Goal: Task Accomplishment & Management: Manage account settings

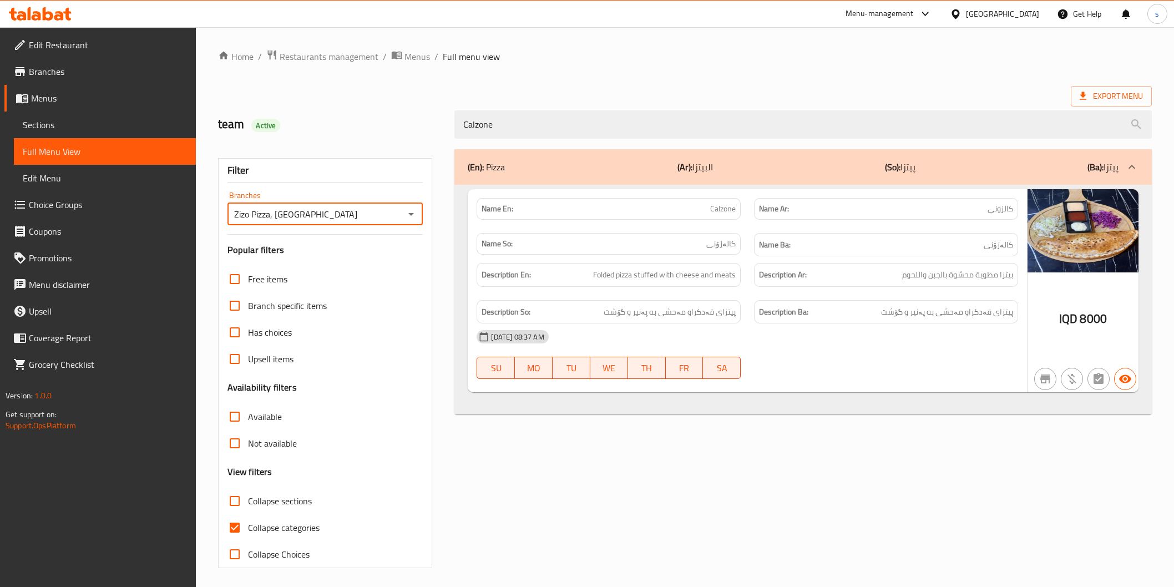
scroll to position [3, 0]
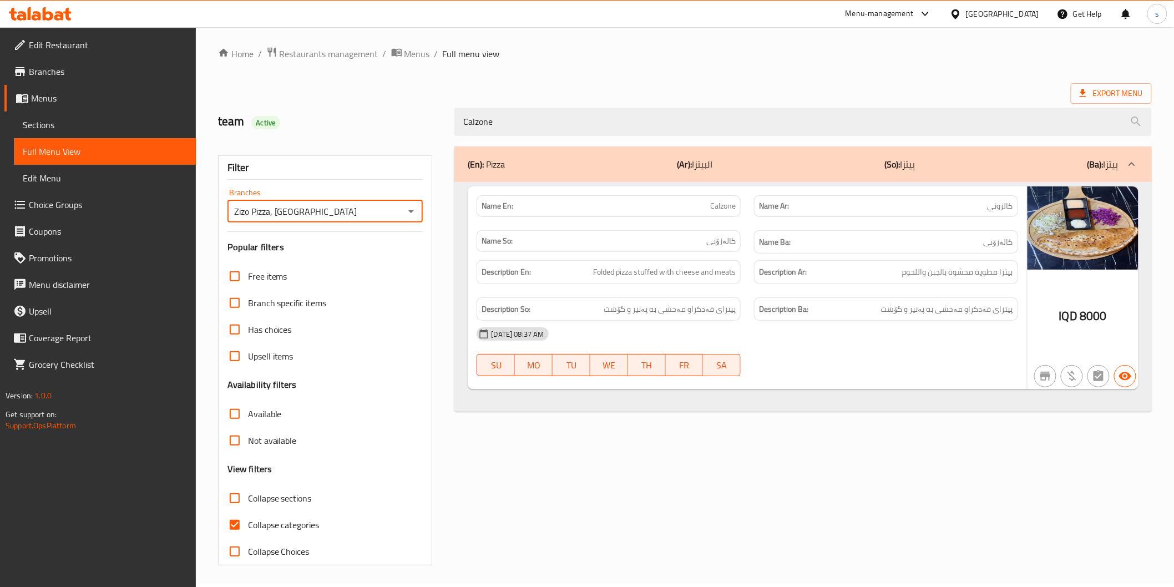
click at [39, 4] on div at bounding box center [40, 14] width 80 height 22
click at [43, 14] on icon at bounding box center [48, 13] width 11 height 13
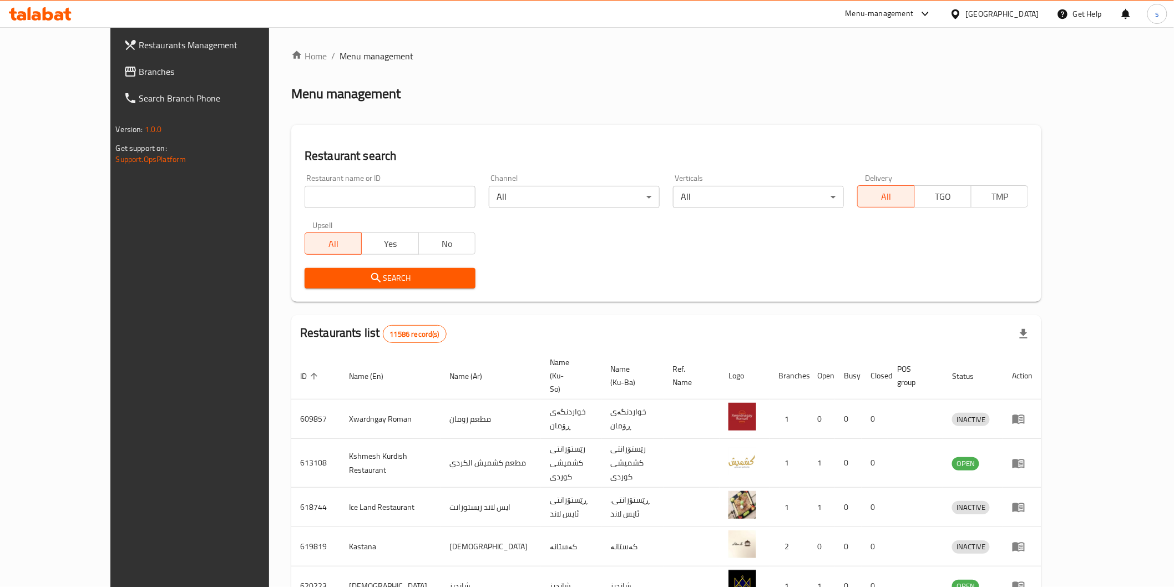
click at [309, 193] on input "search" at bounding box center [390, 197] width 171 height 22
paste input "[PERSON_NAME]"
type input "[PERSON_NAME]"
click button "Search" at bounding box center [390, 278] width 171 height 21
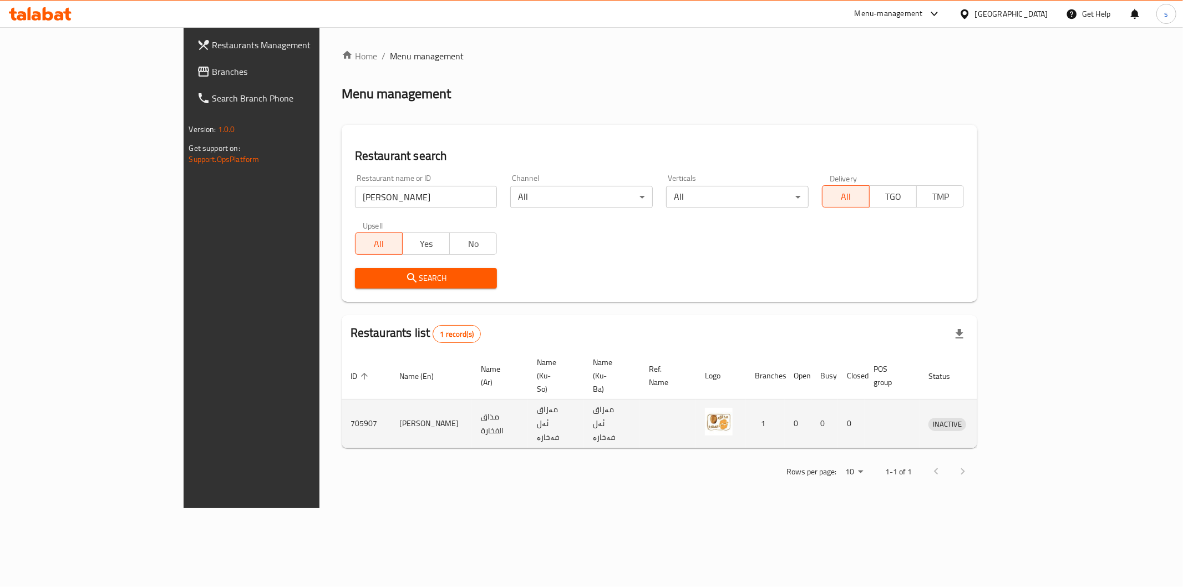
click at [1002, 417] on icon "enhanced table" at bounding box center [995, 423] width 13 height 13
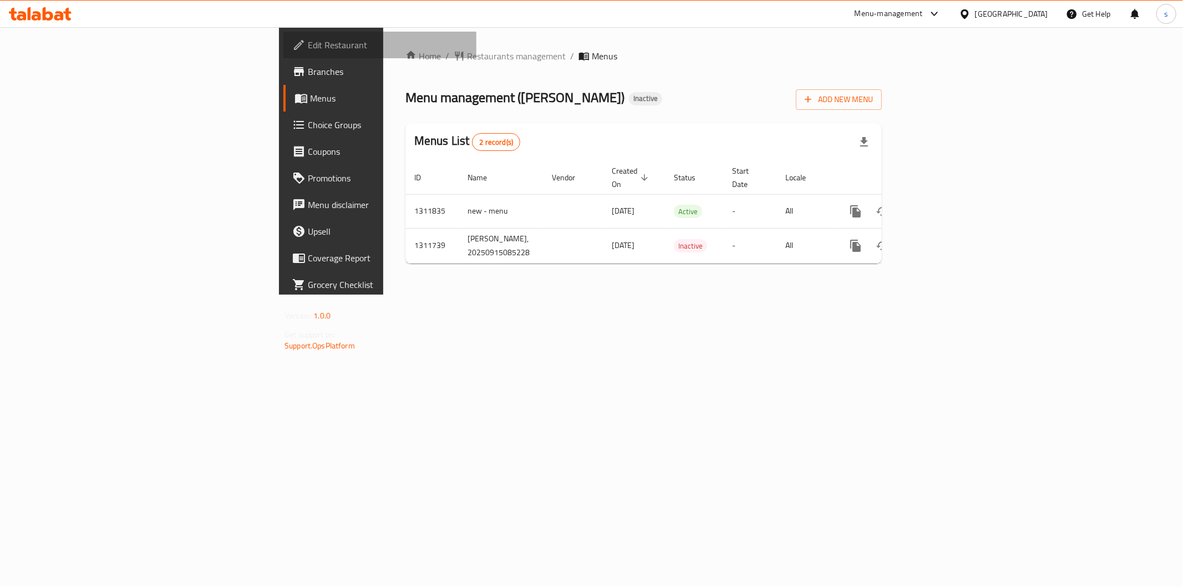
click at [283, 54] on link "Edit Restaurant" at bounding box center [379, 45] width 193 height 27
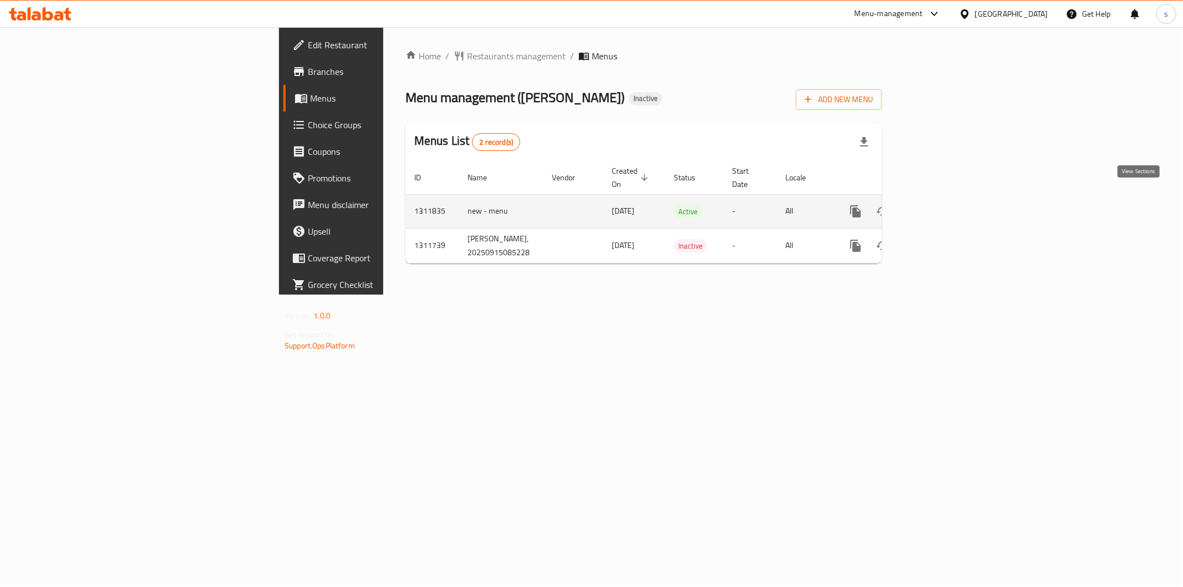
click at [949, 198] on link "enhanced table" at bounding box center [936, 211] width 27 height 27
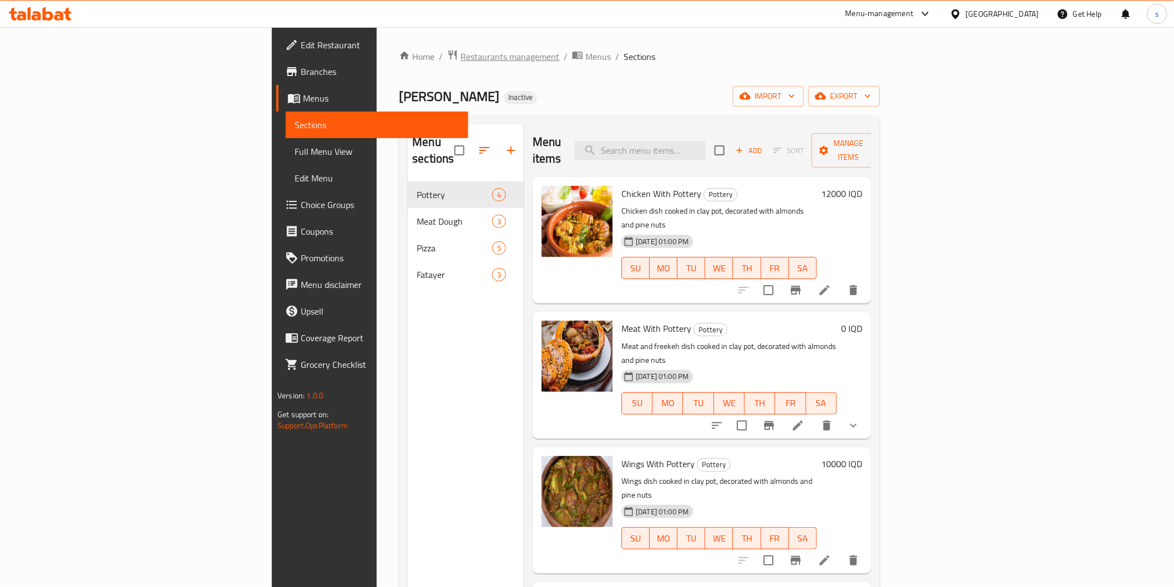
click at [460, 62] on span "Restaurants management" at bounding box center [509, 56] width 99 height 13
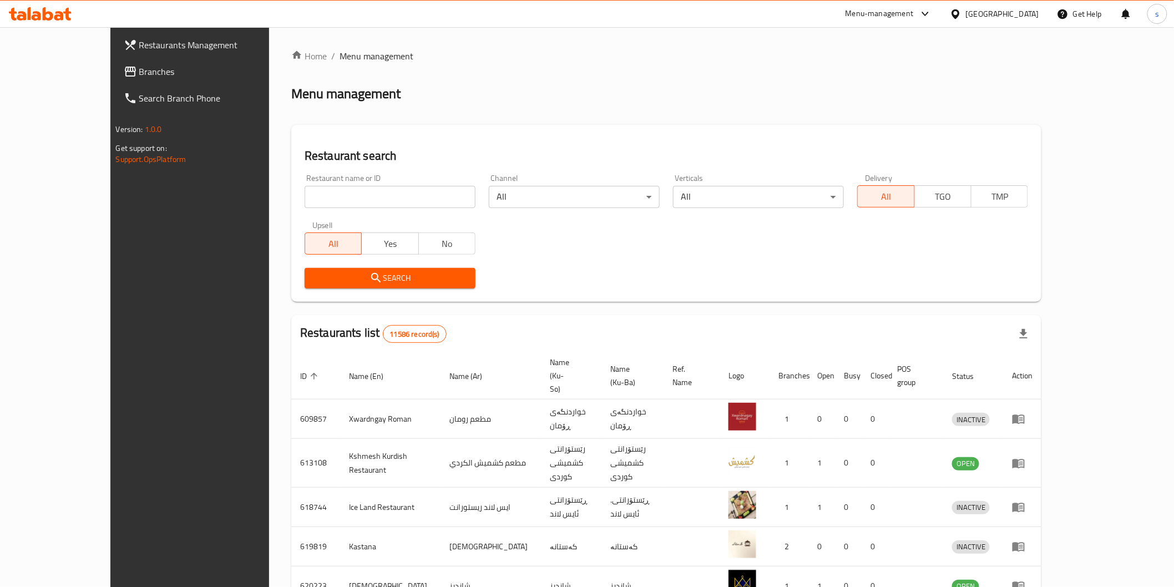
click at [49, 12] on icon at bounding box center [48, 13] width 11 height 13
